Goal: Complete application form: Complete application form

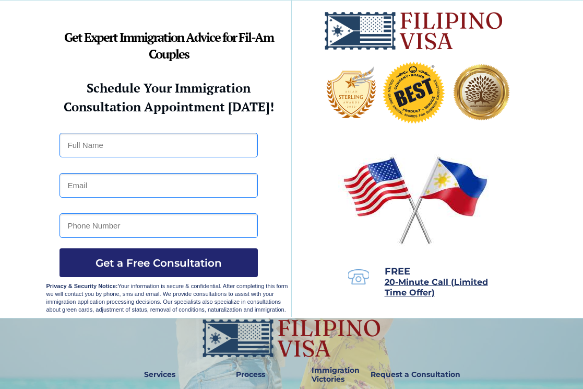
click at [107, 146] on input "text" at bounding box center [159, 145] width 198 height 25
type input "Oriel De Guzman Lorilla"
click at [68, 185] on input "email" at bounding box center [159, 185] width 198 height 25
type input "ameliadio0228@gmail.com"
click at [66, 226] on input "tel" at bounding box center [159, 225] width 198 height 25
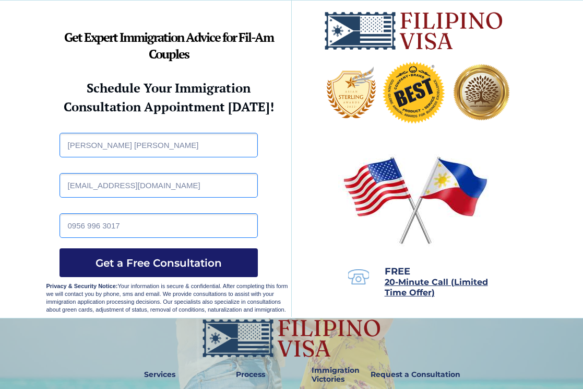
type input "0956 996 3017"
click at [179, 263] on span "Get a Free Consultation" at bounding box center [159, 262] width 198 height 13
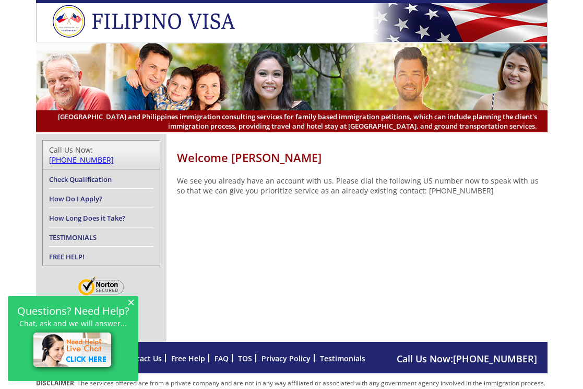
click at [114, 155] on link "[PHONE_NUMBER]" at bounding box center [81, 160] width 65 height 10
click at [84, 358] on img at bounding box center [73, 351] width 89 height 46
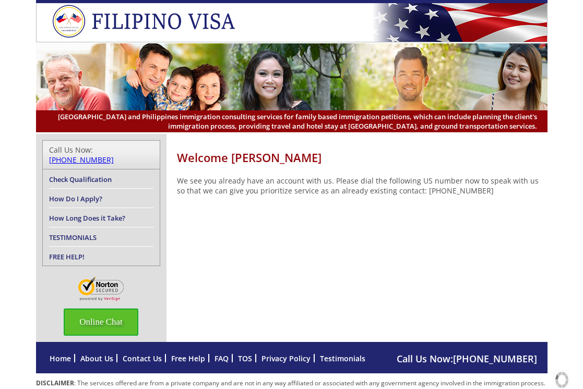
click at [121, 312] on span "Online Chat" at bounding box center [101, 321] width 75 height 27
click at [343, 128] on div at bounding box center [452, 127] width 235 height 15
click at [71, 252] on link "FREE HELP!" at bounding box center [67, 256] width 36 height 9
click at [70, 252] on link "FREE HELP!" at bounding box center [67, 256] width 36 height 9
click at [410, 125] on div at bounding box center [452, 127] width 235 height 15
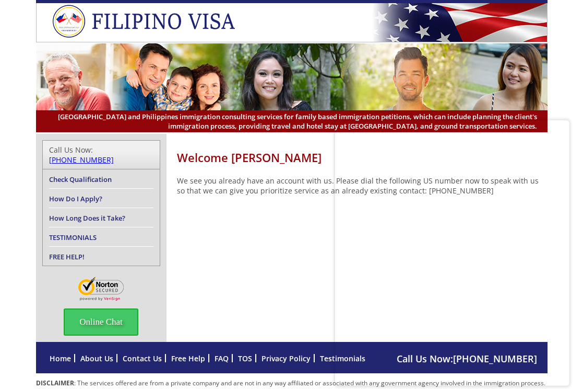
click at [424, 131] on div at bounding box center [452, 127] width 235 height 15
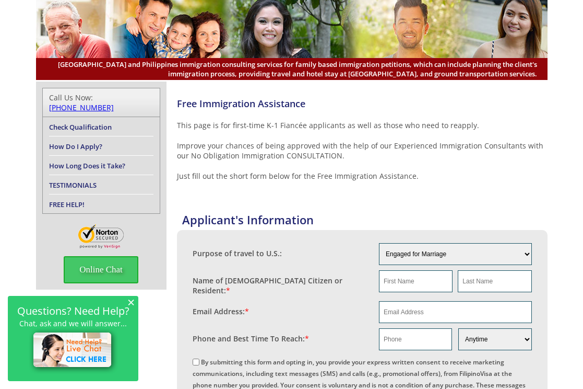
scroll to position [104, 0]
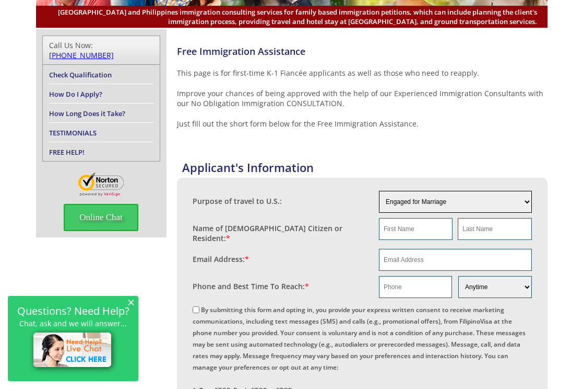
click at [525, 201] on select "Engaged for Marriage Already Married to [DEMOGRAPHIC_DATA] Citizen / Resident F…" at bounding box center [455, 202] width 153 height 22
select select "3"
click at [379, 191] on select "Engaged for Marriage Already Married to [DEMOGRAPHIC_DATA] Citizen / Resident F…" at bounding box center [455, 202] width 153 height 22
click at [417, 229] on input "text" at bounding box center [416, 229] width 74 height 22
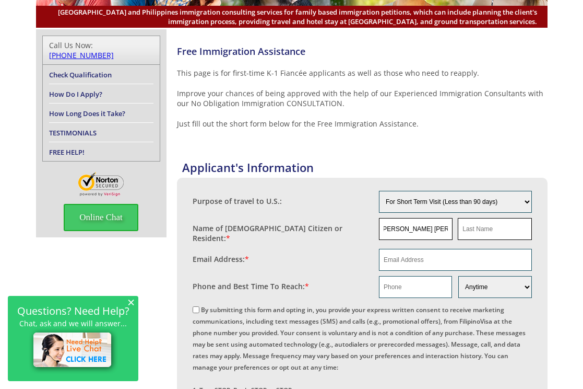
drag, startPoint x: 433, startPoint y: 228, endPoint x: 458, endPoint y: 229, distance: 25.1
click at [458, 229] on div "[PERSON_NAME] [PERSON_NAME]" at bounding box center [455, 229] width 153 height 22
type input "[PERSON_NAME]"
click at [467, 228] on input "text" at bounding box center [495, 229] width 74 height 22
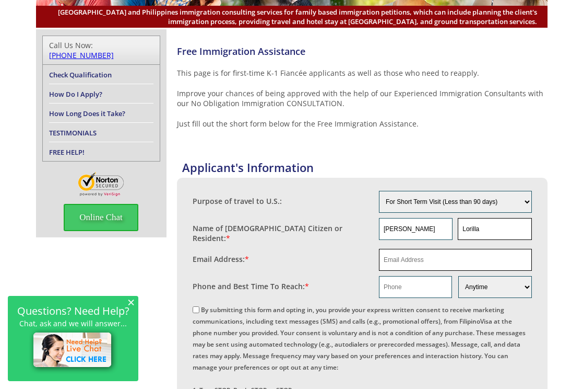
type input "Lorilla"
click at [387, 257] on input "email" at bounding box center [455, 260] width 153 height 22
type input "[EMAIL_ADDRESS][DOMAIN_NAME]"
click at [387, 283] on input "text" at bounding box center [415, 287] width 73 height 22
type input "0956 996 3017"
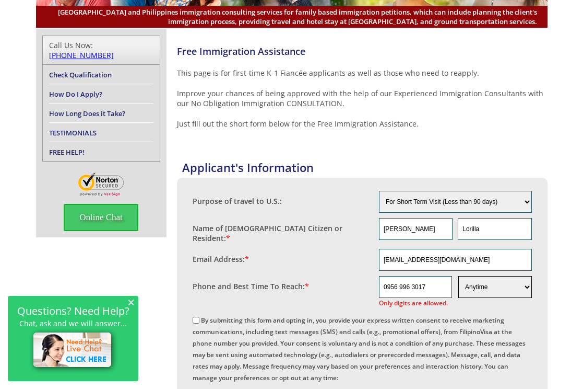
click at [527, 282] on select "Morning Afternoon Evening Weekend Anytime" at bounding box center [495, 287] width 73 height 22
select select "Afternoon"
click at [459, 276] on select "Morning Afternoon Evening Weekend Anytime" at bounding box center [495, 287] width 73 height 22
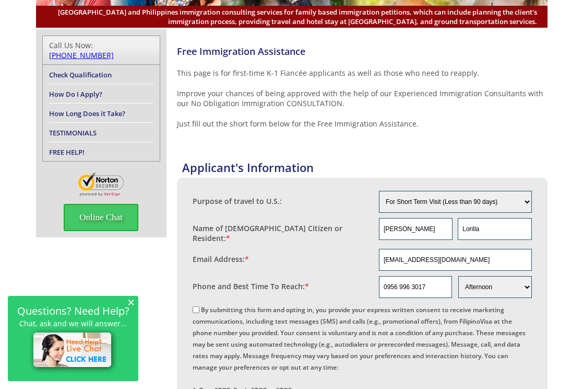
click at [197, 318] on label "By submitting this form and opting in, you provide your express written consent…" at bounding box center [359, 372] width 333 height 135
click at [197, 313] on input "By submitting this form and opting in, you provide your express written consent…" at bounding box center [196, 309] width 7 height 7
checkbox input "true"
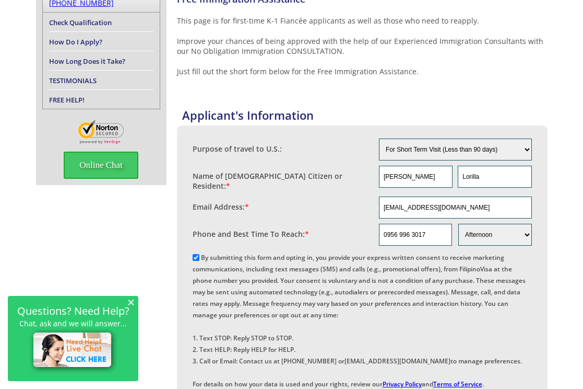
click at [80, 344] on img at bounding box center [73, 351] width 89 height 46
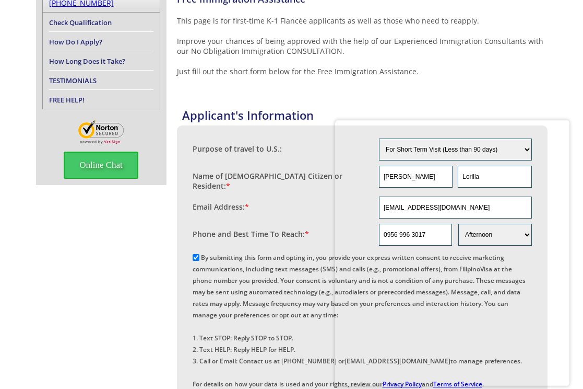
click at [497, 122] on div at bounding box center [452, 127] width 235 height 15
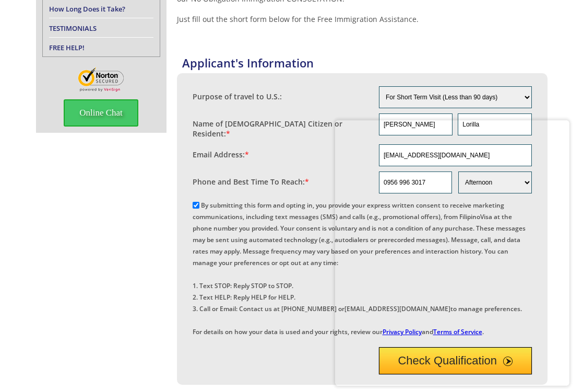
click at [65, 43] on link "FREE HELP!" at bounding box center [67, 47] width 36 height 9
click at [124, 107] on span "Online Chat" at bounding box center [101, 112] width 75 height 27
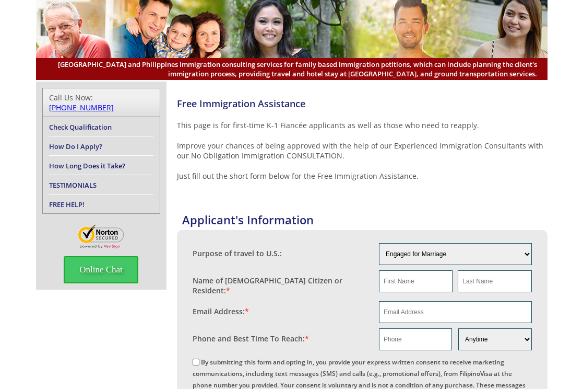
scroll to position [209, 0]
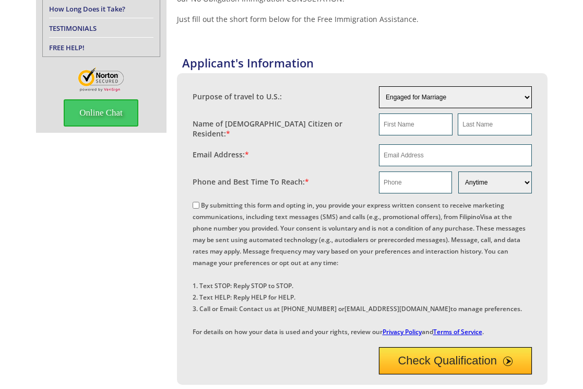
click at [527, 96] on select "Engaged for Marriage Already Married to [DEMOGRAPHIC_DATA] Citizen / Resident F…" at bounding box center [455, 97] width 153 height 22
select select "3"
click at [379, 86] on select "Engaged for Marriage Already Married to [DEMOGRAPHIC_DATA] Citizen / Resident F…" at bounding box center [455, 97] width 153 height 22
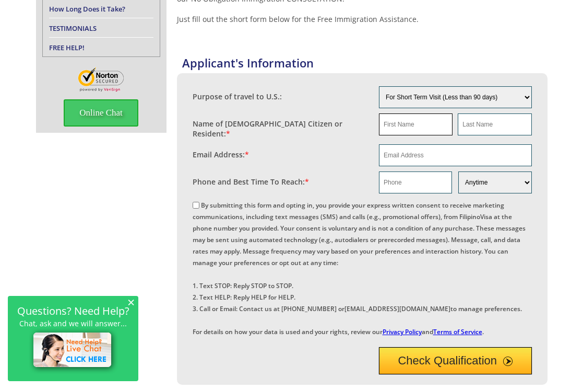
click at [414, 127] on input "text" at bounding box center [416, 124] width 74 height 22
drag, startPoint x: 436, startPoint y: 124, endPoint x: 450, endPoint y: 124, distance: 13.6
click at [450, 124] on input "[PERSON_NAME] [PERSON_NAME]" at bounding box center [416, 124] width 74 height 22
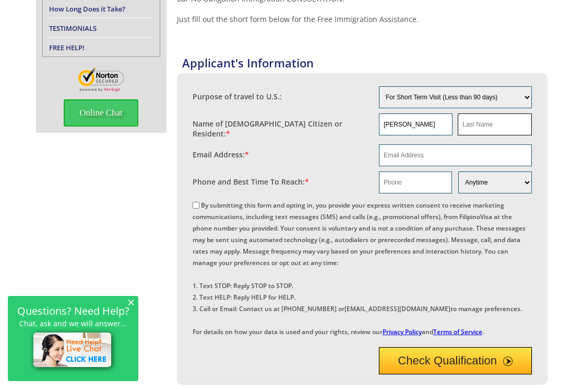
type input "[PERSON_NAME]"
click at [473, 127] on input "text" at bounding box center [495, 124] width 74 height 22
type input "Lorilla"
click at [424, 151] on input "email" at bounding box center [455, 155] width 153 height 22
type input "[EMAIL_ADDRESS][DOMAIN_NAME]"
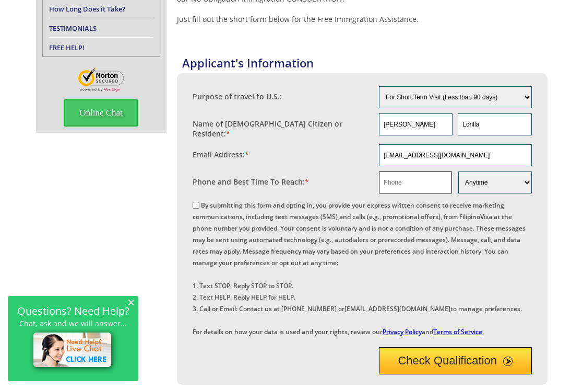
click at [410, 177] on input "text" at bounding box center [415, 182] width 73 height 22
click at [527, 278] on div "By submitting this form and opting in, you provide your express written consent…" at bounding box center [363, 267] width 340 height 138
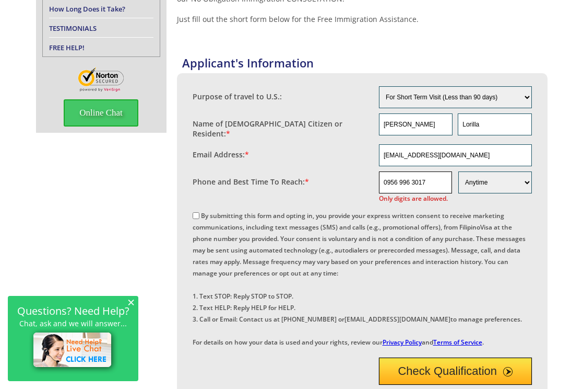
click at [387, 178] on input "0956 996 3017" at bounding box center [415, 182] width 73 height 22
click at [467, 287] on div "By submitting this form and opting in, you provide your express written consent…" at bounding box center [363, 278] width 340 height 138
click at [383, 176] on input "[PHONE_NUMBER]" at bounding box center [415, 182] width 73 height 22
click at [457, 196] on span "Only digits are allowed." at bounding box center [455, 198] width 153 height 10
click at [382, 177] on input "63956 996 3017" at bounding box center [415, 182] width 73 height 22
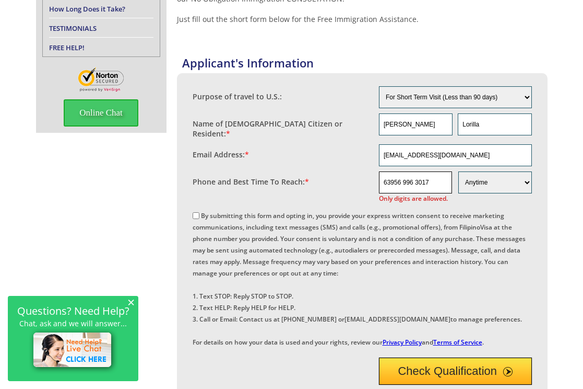
click at [389, 176] on input "63956 996 3017" at bounding box center [415, 182] width 73 height 22
type input "0956 996 3017"
click at [196, 212] on input "By submitting this form and opting in, you provide your express written consent…" at bounding box center [196, 215] width 7 height 7
checkbox input "true"
click at [72, 321] on p "Chat, ask and we will answer..." at bounding box center [73, 323] width 120 height 9
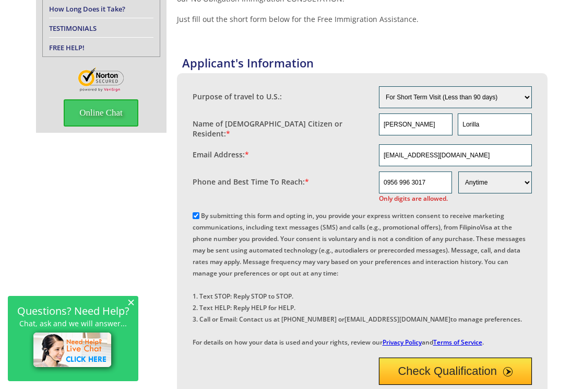
click at [112, 327] on p "Chat, ask and we will answer..." at bounding box center [73, 323] width 120 height 9
click at [74, 348] on img at bounding box center [73, 351] width 89 height 46
